Goal: Task Accomplishment & Management: Manage account settings

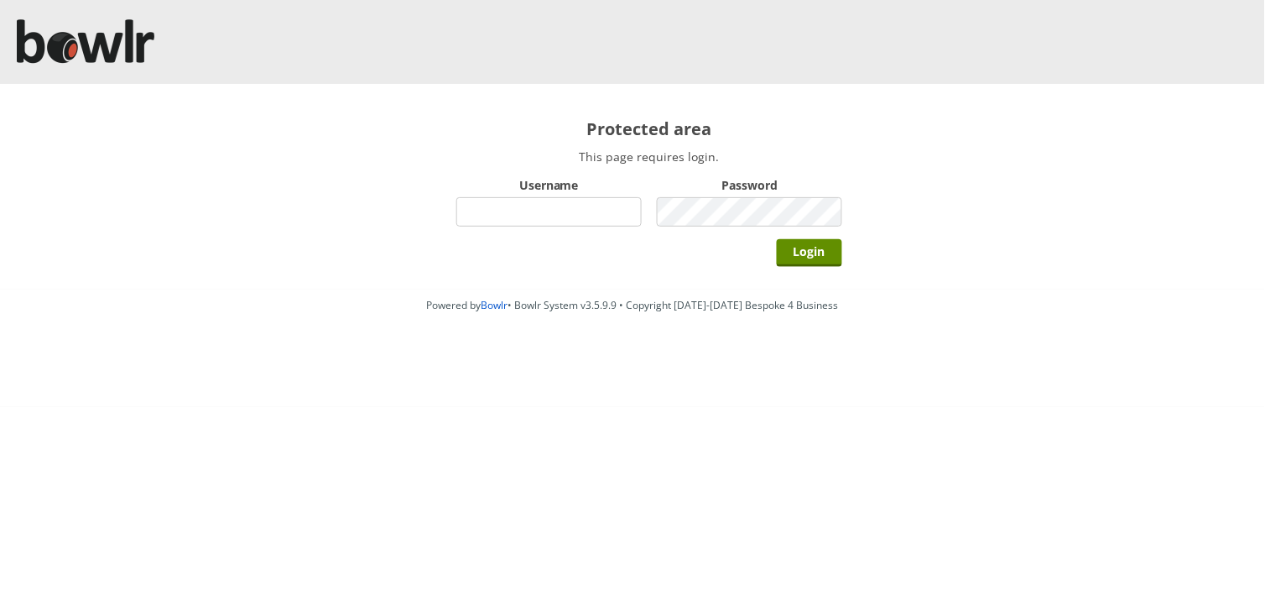
type input "v"
type input "BarRinkMonitor"
click at [777, 239] on input "Login" at bounding box center [809, 253] width 65 height 28
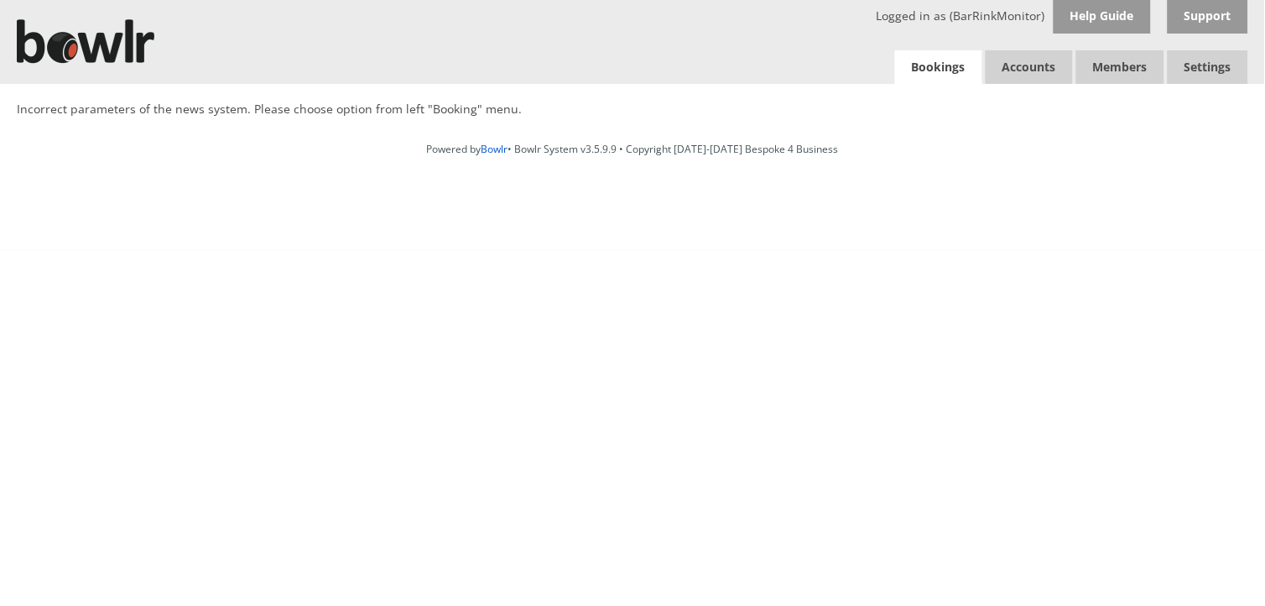
click at [914, 70] on link "Bookings" at bounding box center [938, 67] width 87 height 34
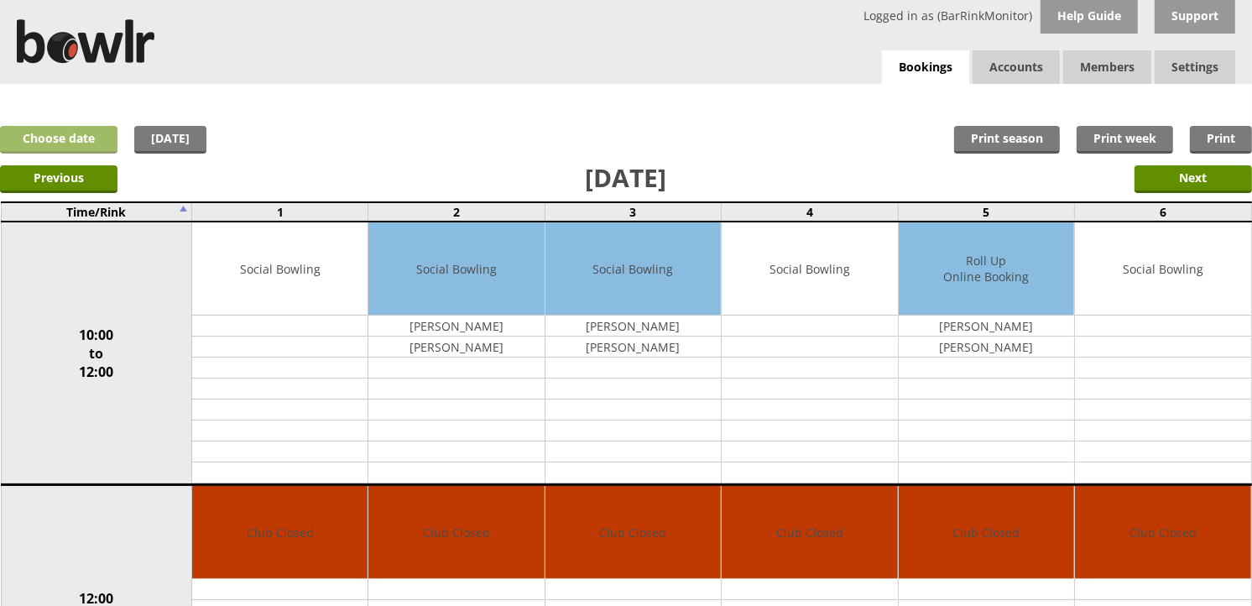
click at [44, 135] on link "Choose date" at bounding box center [58, 140] width 117 height 28
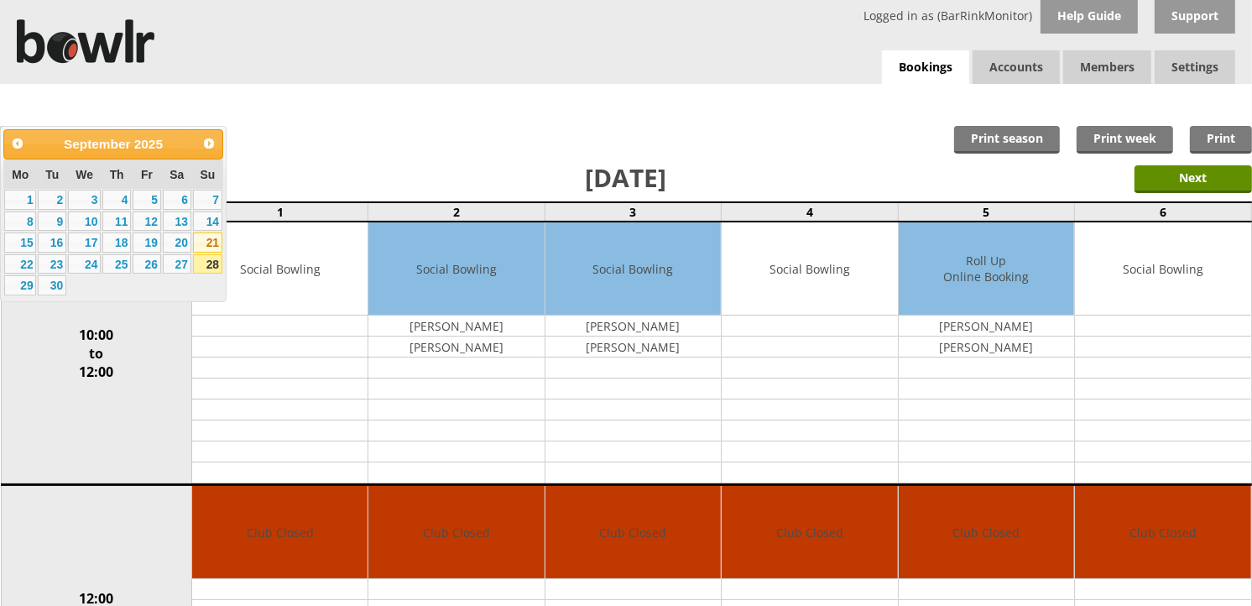
click at [200, 247] on link "21" at bounding box center [207, 242] width 29 height 20
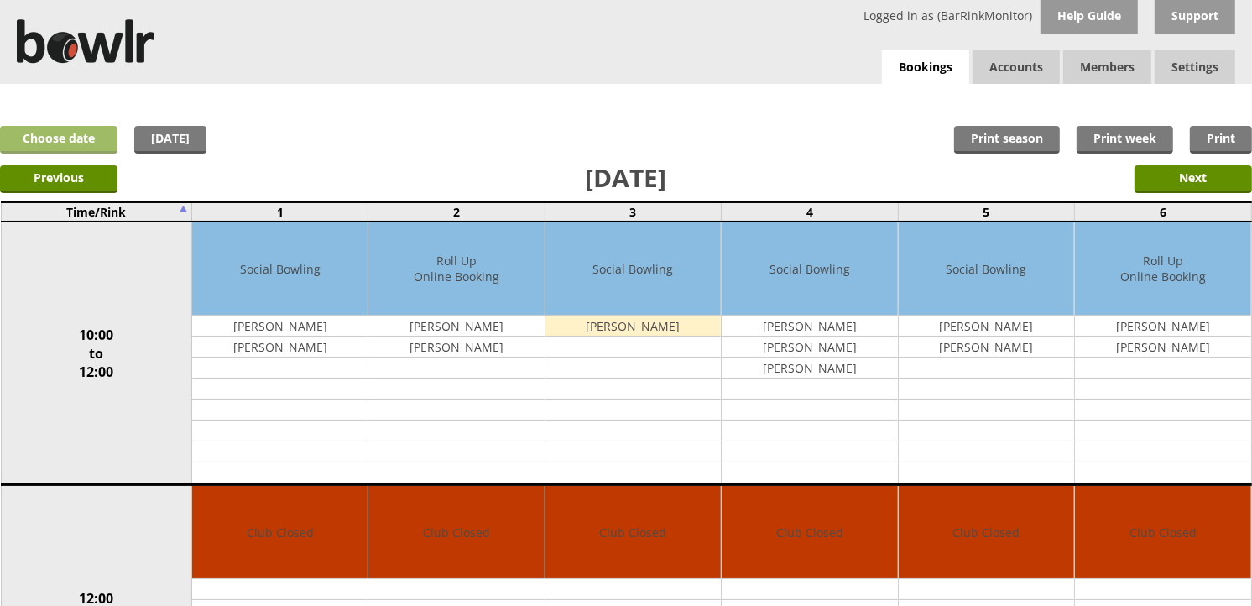
click at [69, 143] on link "Choose date" at bounding box center [58, 140] width 117 height 28
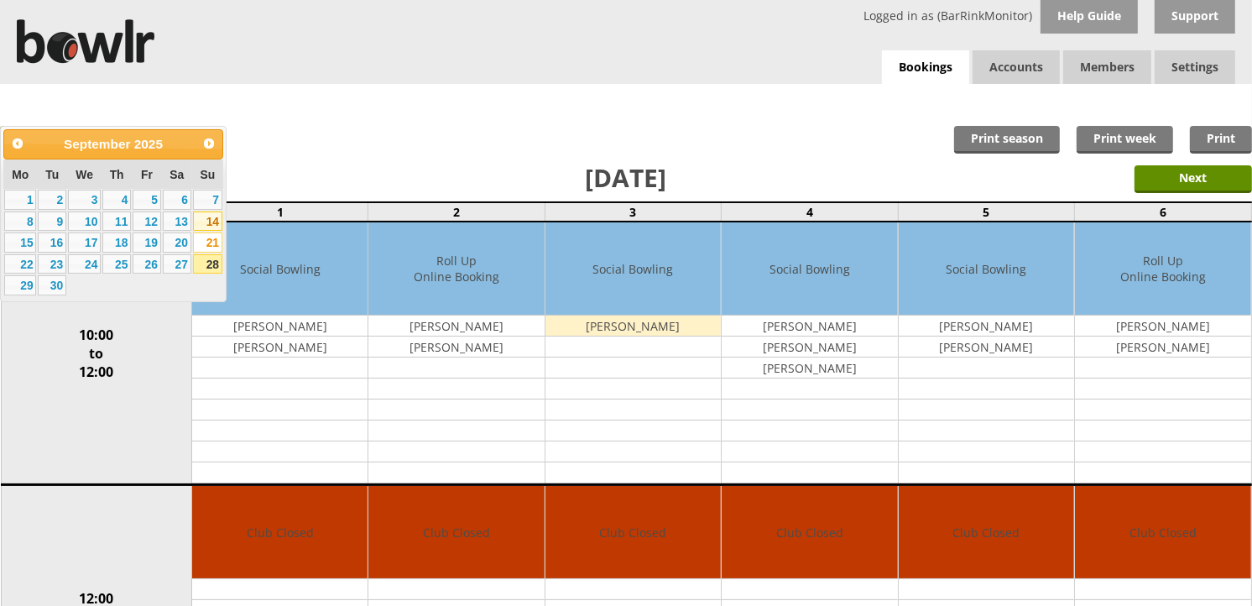
click at [206, 223] on link "14" at bounding box center [207, 221] width 29 height 20
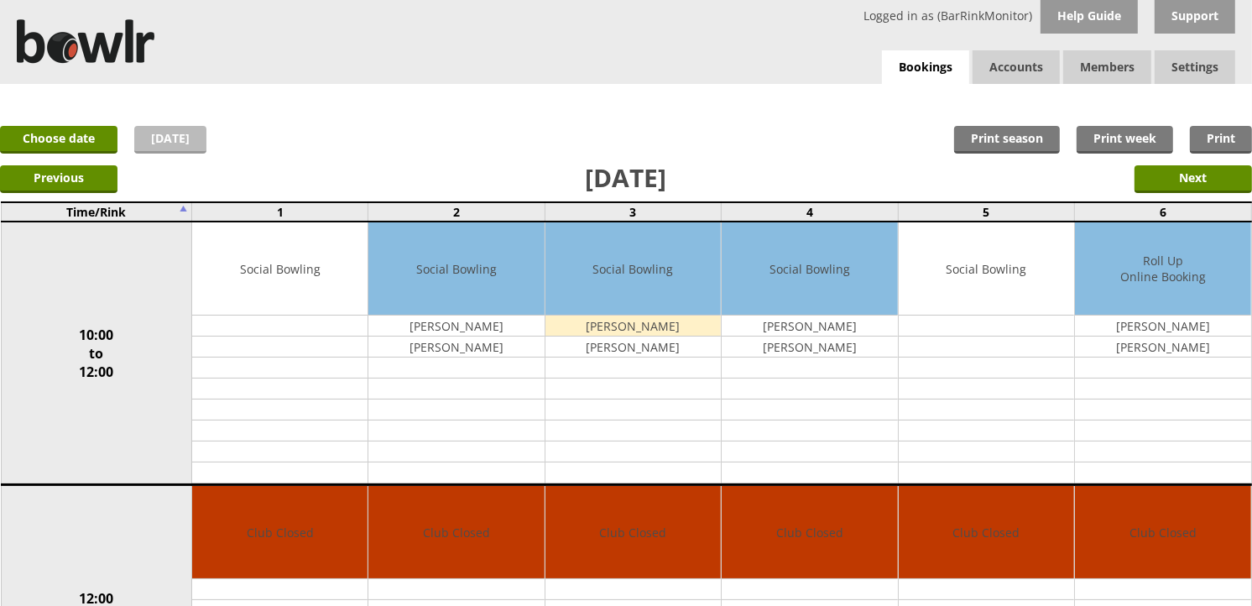
click at [157, 132] on link "[DATE]" at bounding box center [170, 140] width 72 height 28
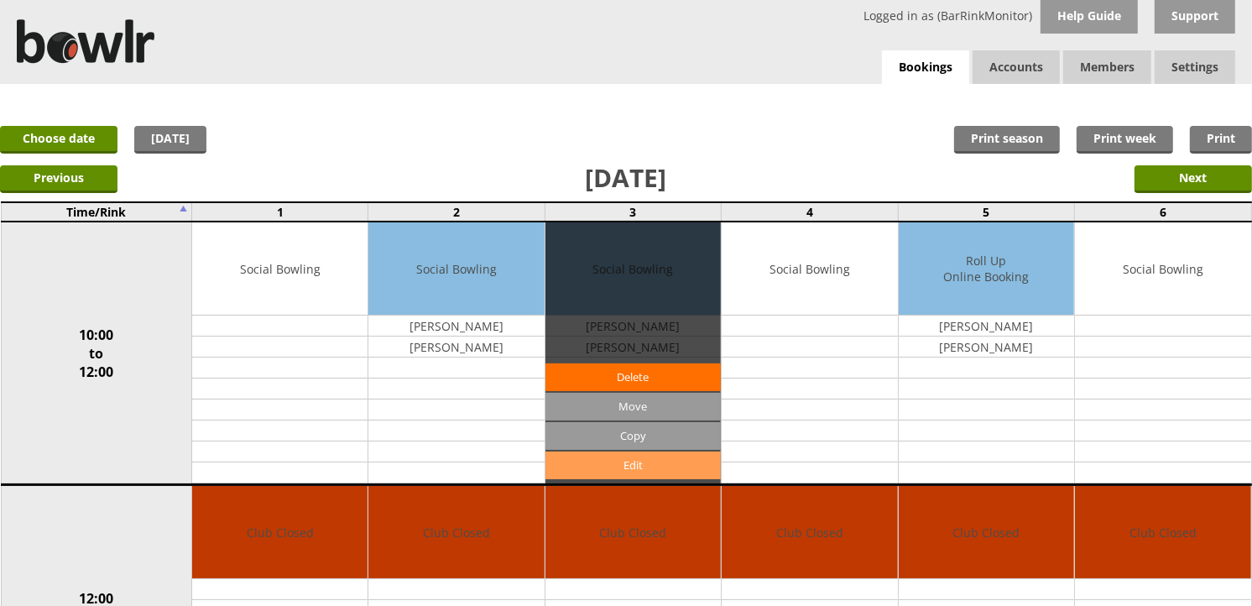
click at [659, 461] on link "Edit" at bounding box center [632, 465] width 175 height 28
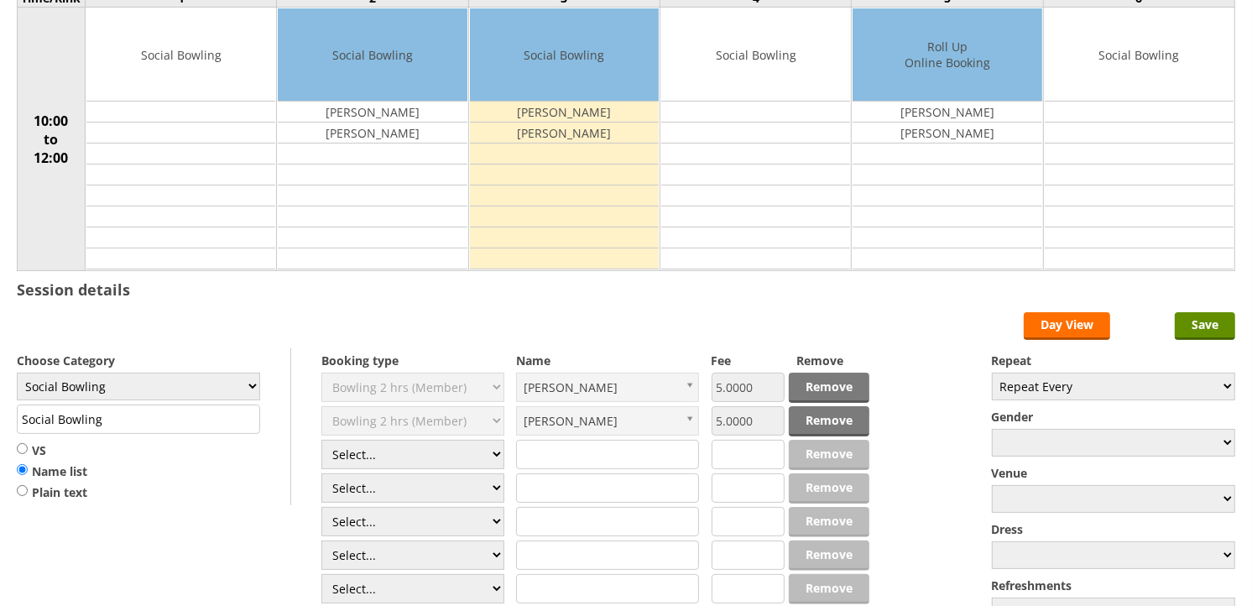
scroll to position [186, 0]
click at [481, 454] on select "Select... Club Competition (Member) Club Competition (Visitor) National (Member…" at bounding box center [412, 454] width 183 height 29
select select "1_50"
click at [321, 440] on select "Select... Club Competition (Member) Club Competition (Visitor) National (Member…" at bounding box center [412, 454] width 183 height 29
type input "5.0000"
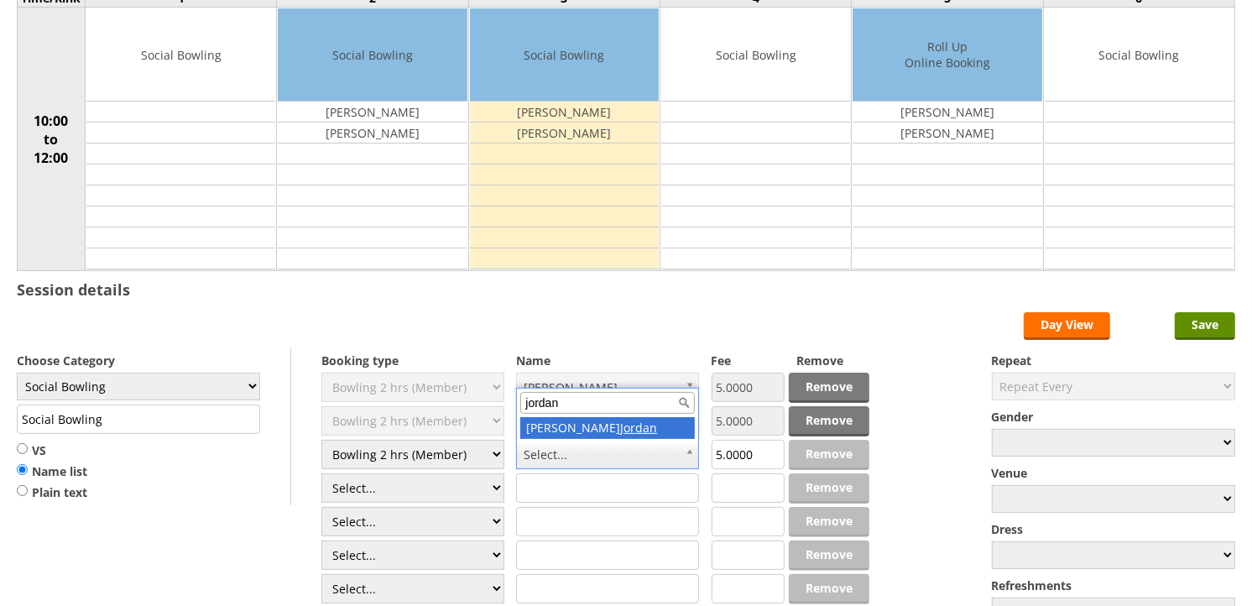
type input "jordan"
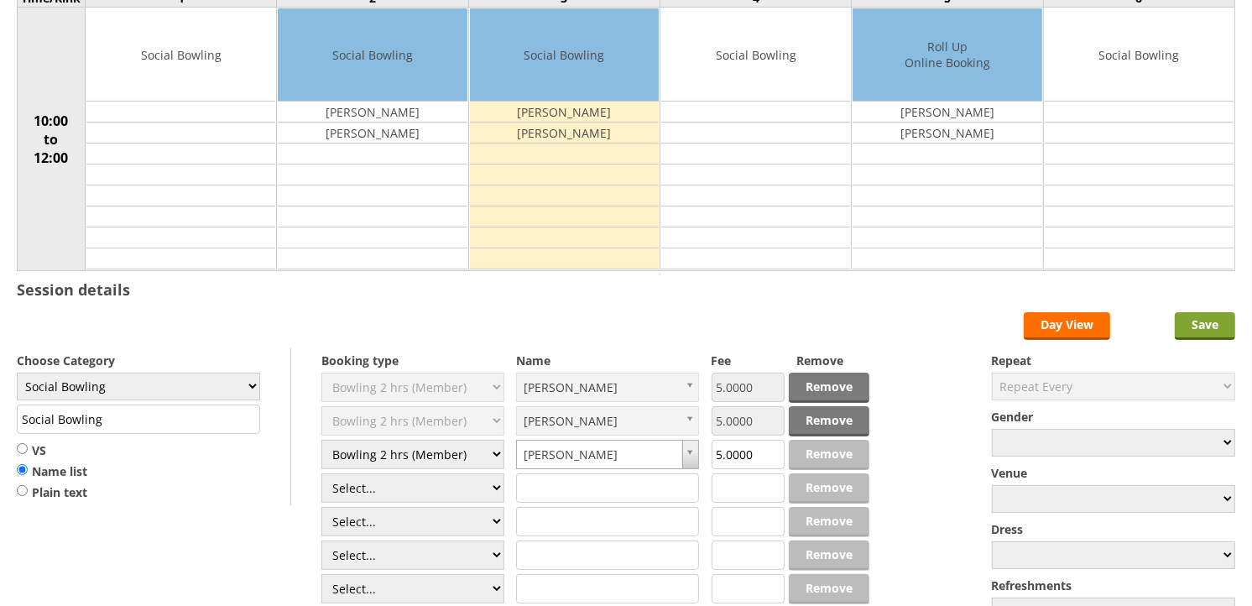
click at [1195, 331] on input "Save" at bounding box center [1204, 326] width 60 height 28
